Goal: Find specific page/section: Find specific page/section

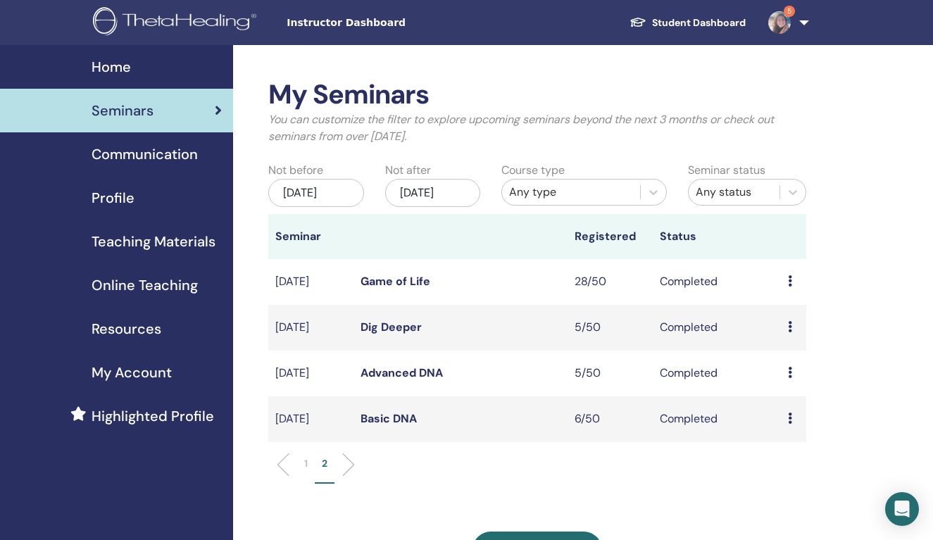
click at [123, 68] on span "Home" at bounding box center [111, 66] width 39 height 21
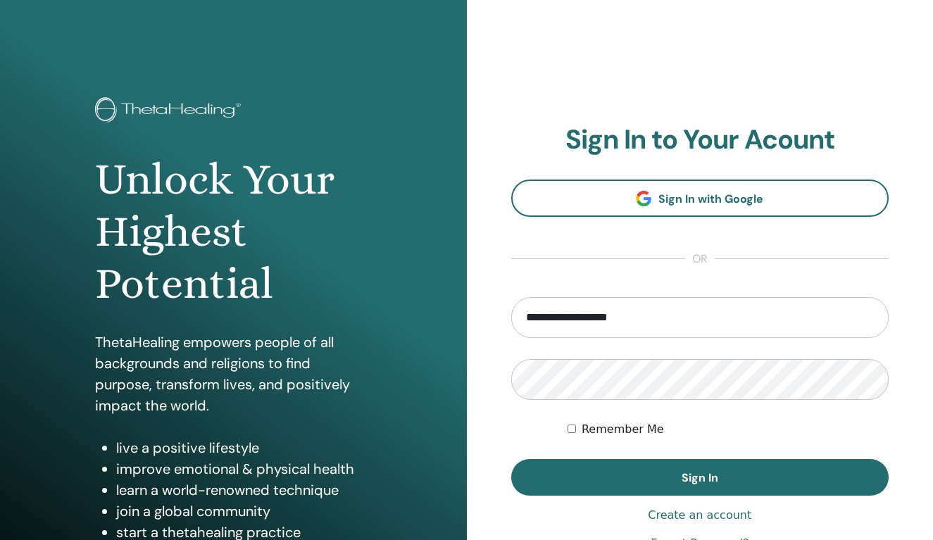
type input "**********"
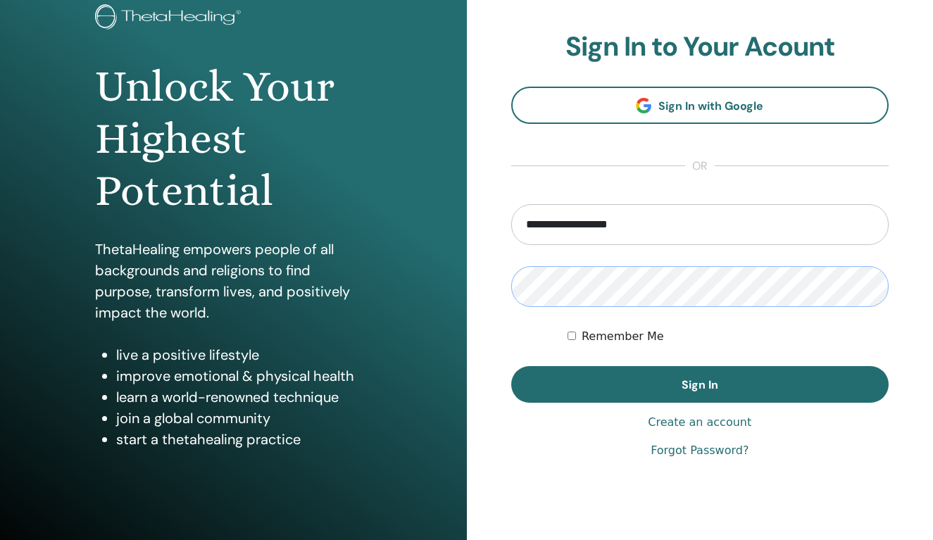
scroll to position [89, 0]
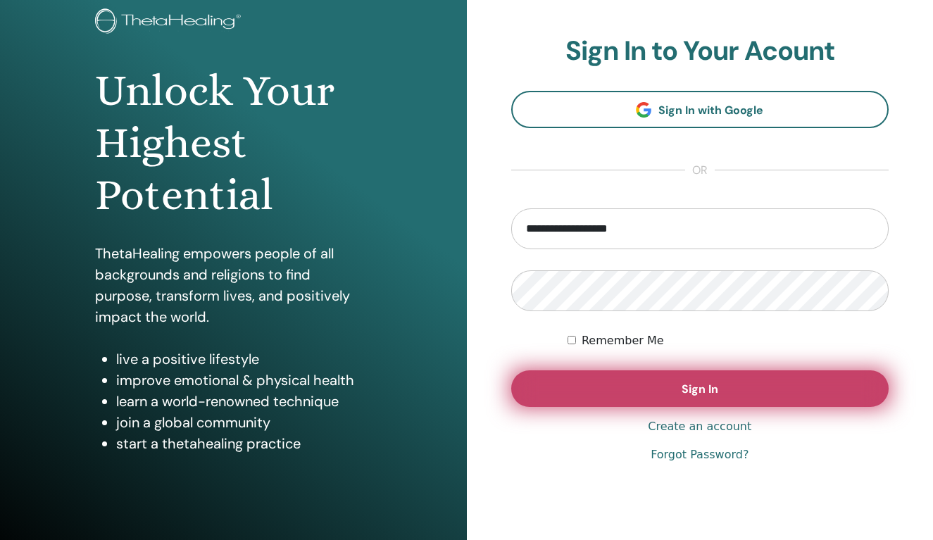
click at [717, 393] on span "Sign In" at bounding box center [700, 389] width 37 height 15
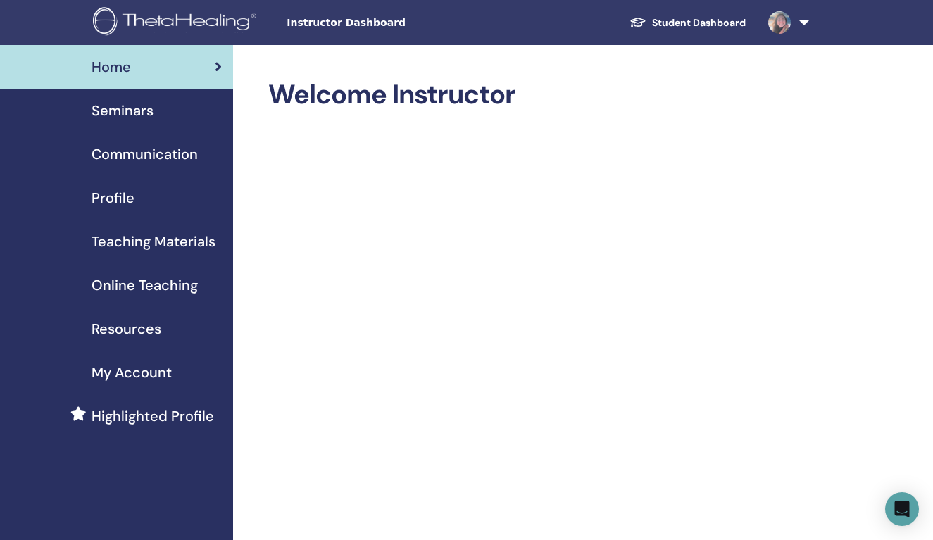
click at [135, 109] on span "Seminars" at bounding box center [123, 110] width 62 height 21
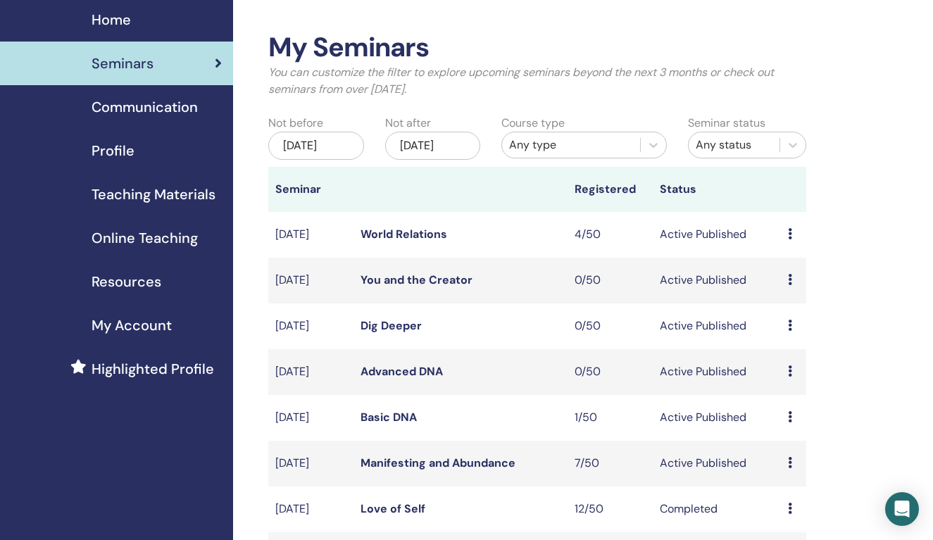
scroll to position [51, 0]
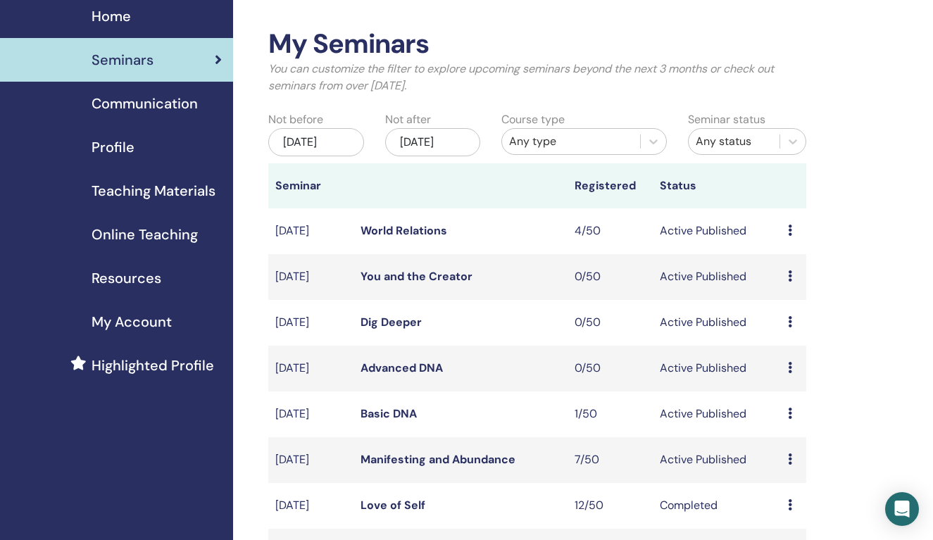
click at [421, 238] on link "World Relations" at bounding box center [404, 230] width 87 height 15
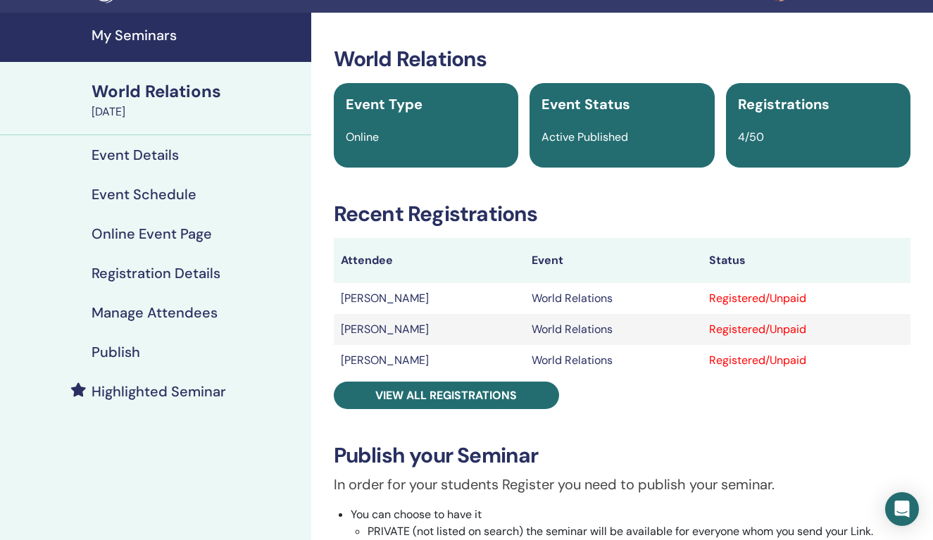
scroll to position [32, 0]
